Goal: Task Accomplishment & Management: Manage account settings

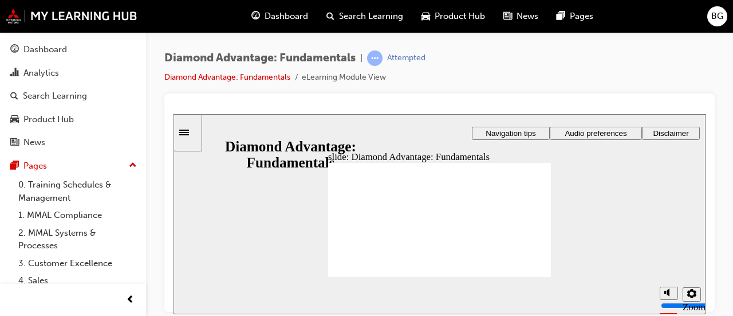
click at [249, 15] on div "Dashboard" at bounding box center [279, 16] width 75 height 23
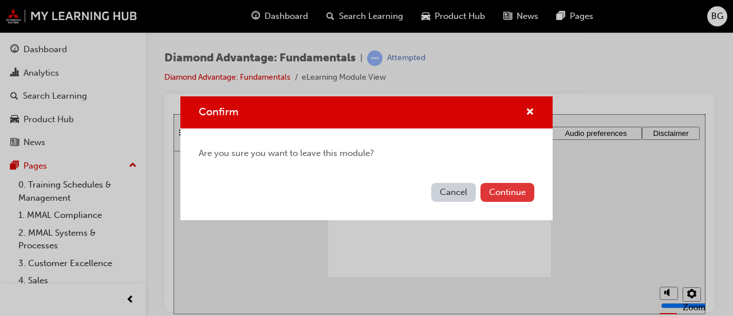
click at [491, 186] on button "Continue" at bounding box center [508, 192] width 54 height 19
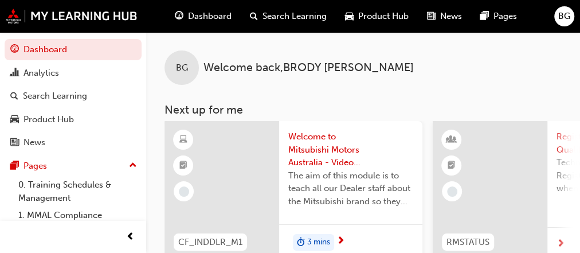
click at [561, 21] on span "BG" at bounding box center [564, 16] width 12 height 13
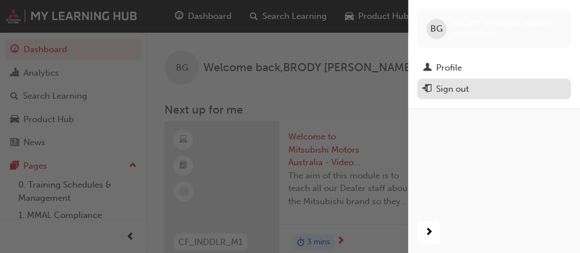
click at [488, 82] on div "Sign out" at bounding box center [494, 89] width 142 height 14
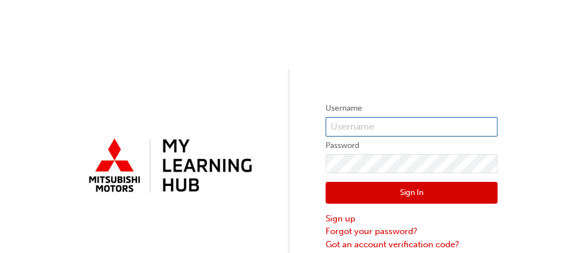
click at [340, 125] on input "text" at bounding box center [411, 126] width 172 height 19
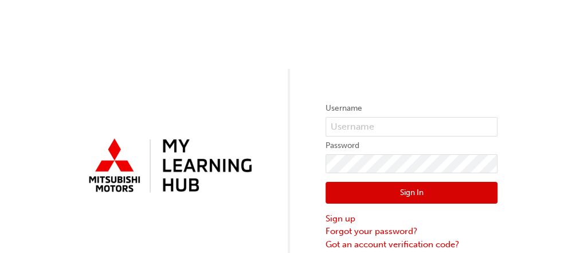
click at [401, 59] on div "Username Password Sign In Sign up Forgot your password? Got an account verifica…" at bounding box center [290, 140] width 580 height 281
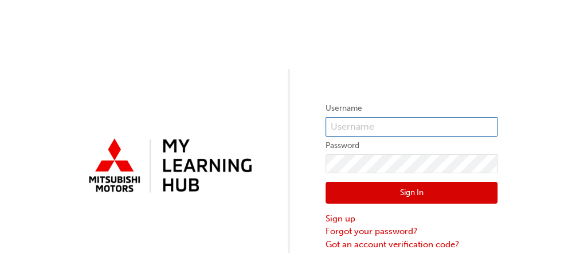
click at [372, 131] on input "text" at bounding box center [411, 126] width 172 height 19
click at [371, 131] on input "text" at bounding box center [411, 126] width 172 height 19
type input "0005906644"
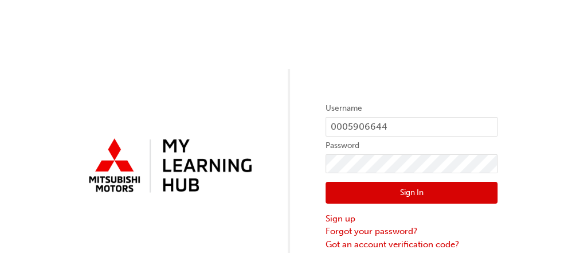
click at [373, 200] on button "Sign In" at bounding box center [411, 193] width 172 height 22
